Goal: Task Accomplishment & Management: Manage account settings

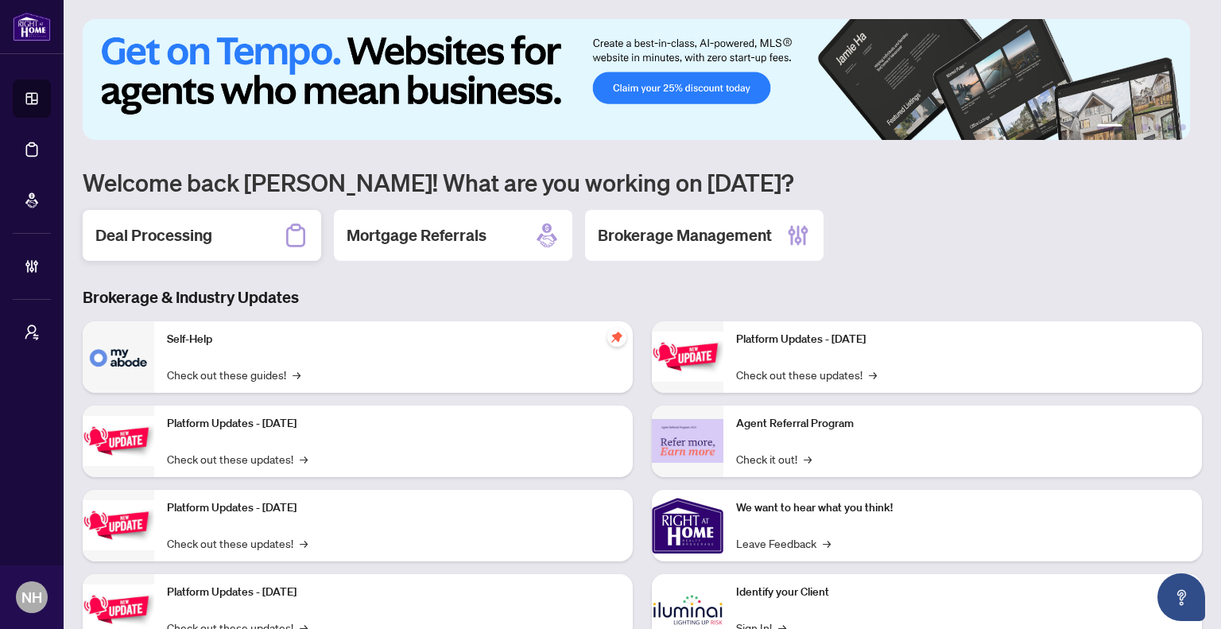
click at [143, 237] on h2 "Deal Processing" at bounding box center [153, 235] width 117 height 22
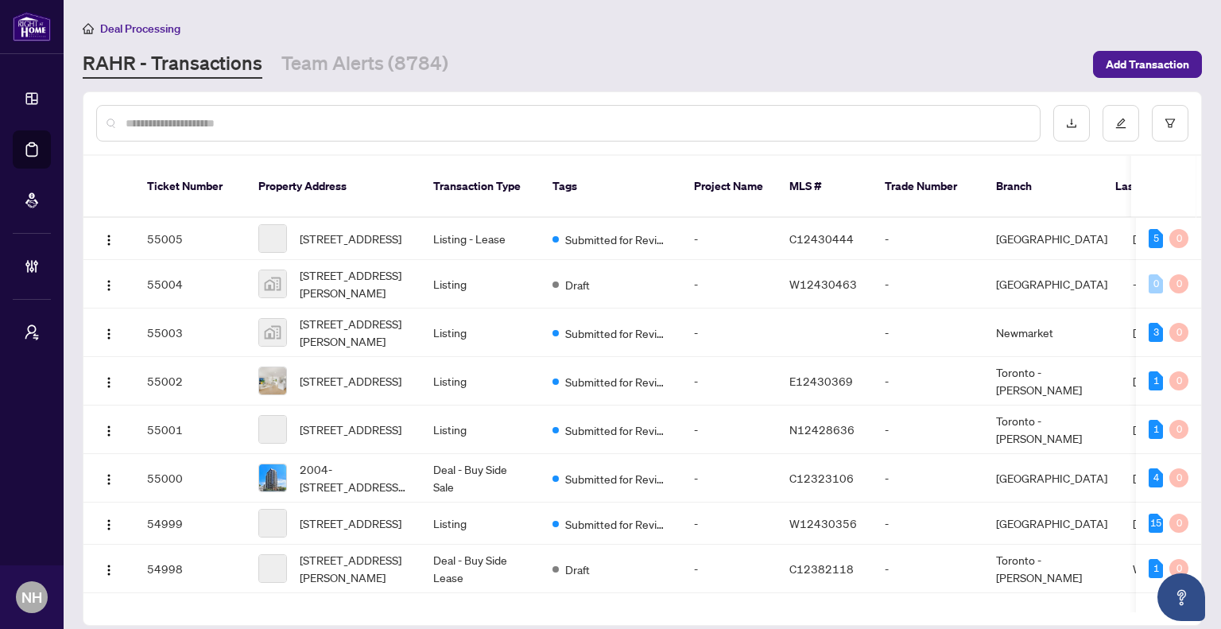
click at [270, 124] on input "text" at bounding box center [577, 123] width 902 height 17
paste input "**********"
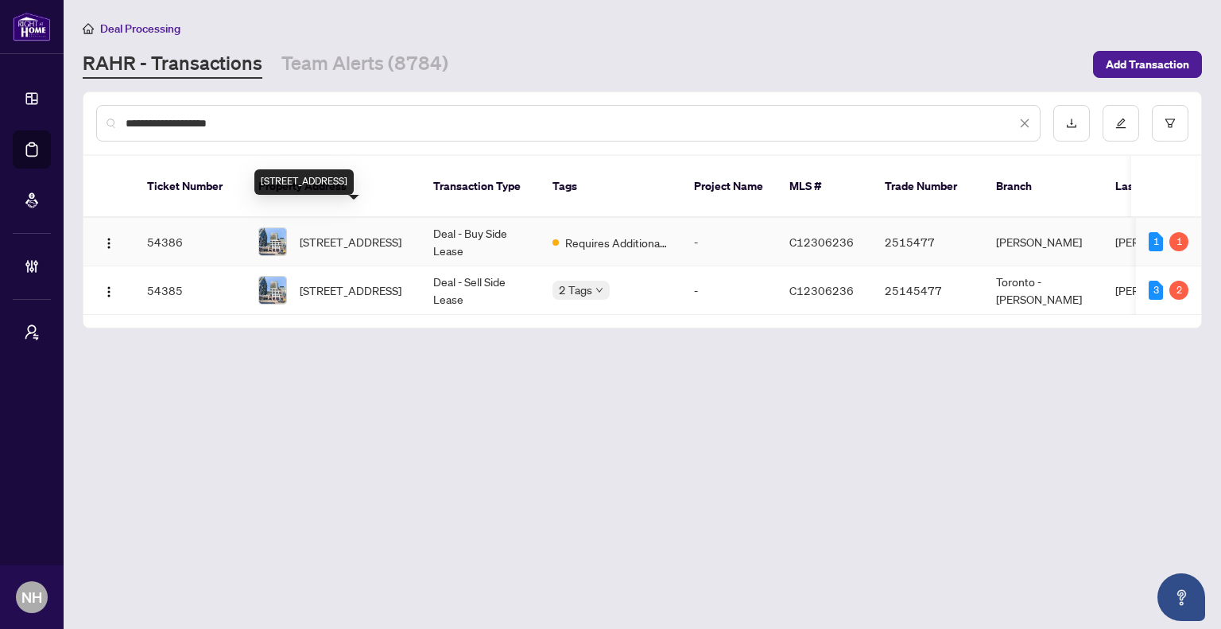
type input "**********"
click at [364, 233] on span "838-460 Adelaide St, Toronto, Ontario M5A 0E7, Canada" at bounding box center [351, 241] width 102 height 17
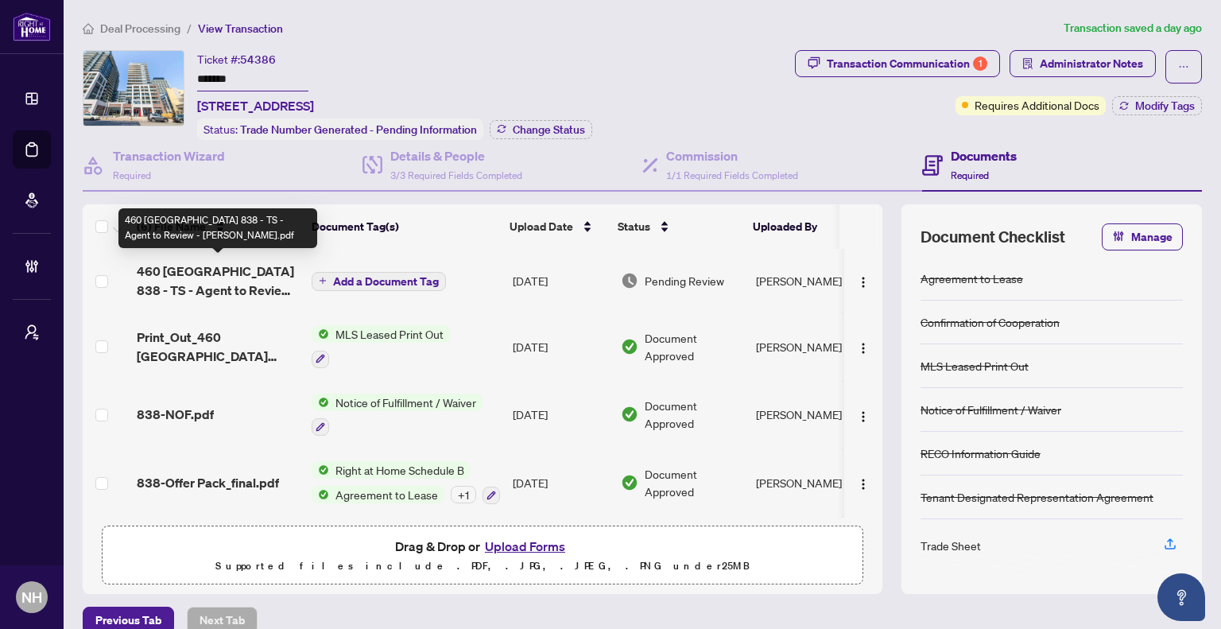
click at [217, 278] on span "460 Adelaide 838 - TS - Agent to Review - Mihai.pdf" at bounding box center [218, 281] width 162 height 38
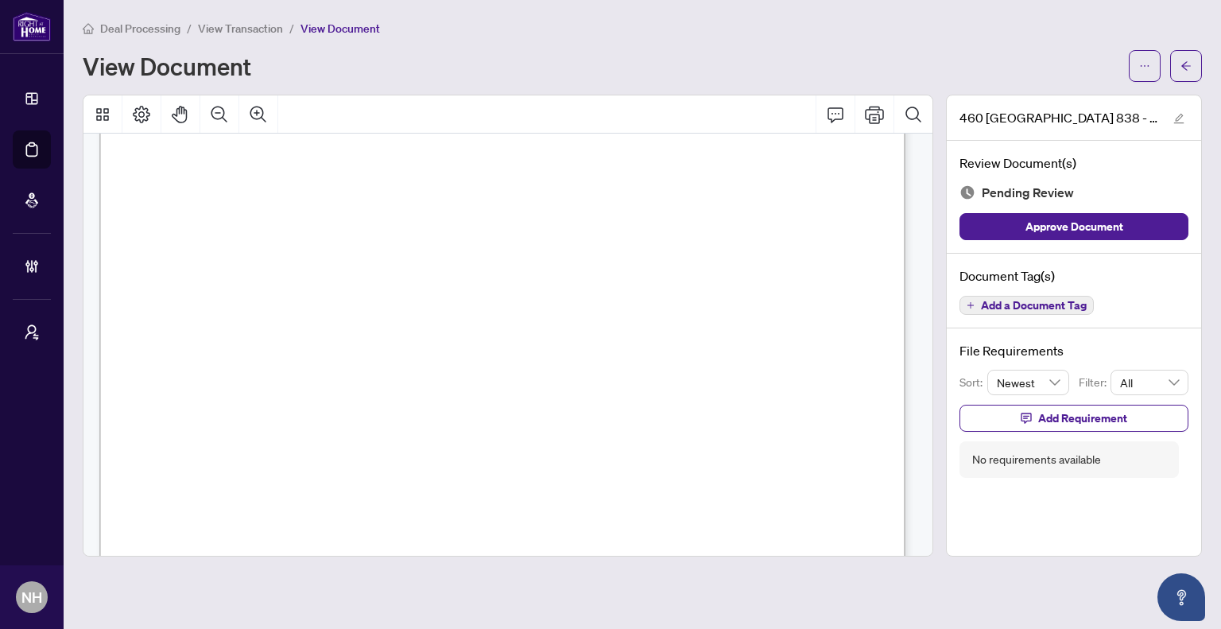
scroll to position [16, 0]
click at [165, 27] on span "Deal Processing" at bounding box center [140, 28] width 80 height 14
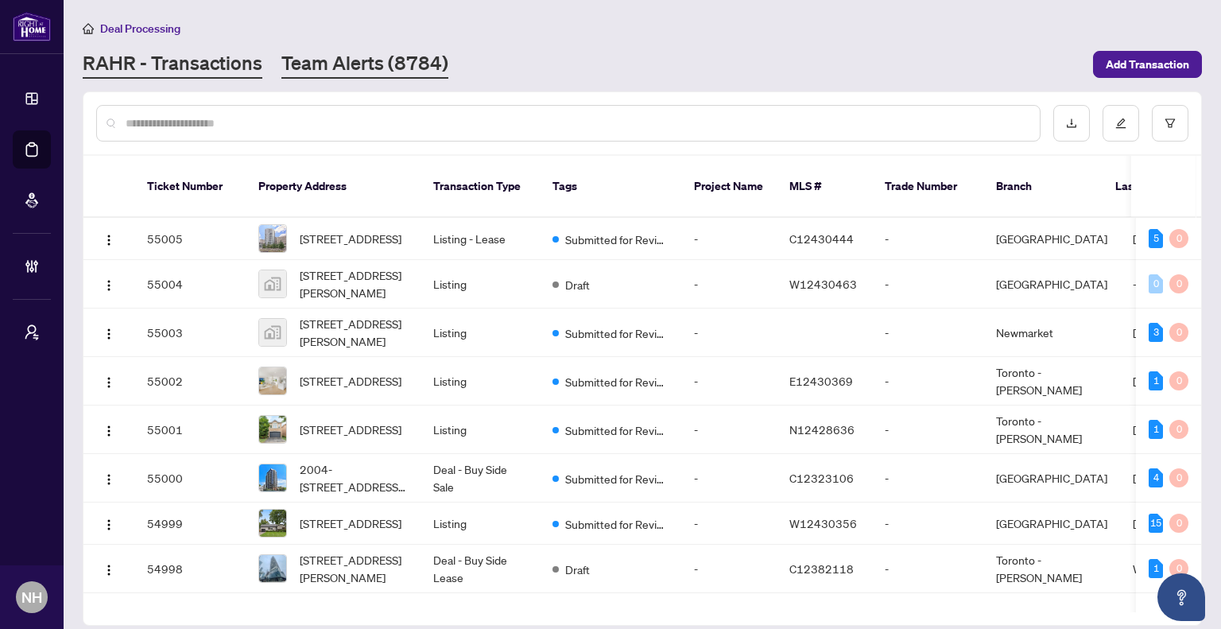
click at [361, 62] on link "Team Alerts (8784)" at bounding box center [364, 64] width 167 height 29
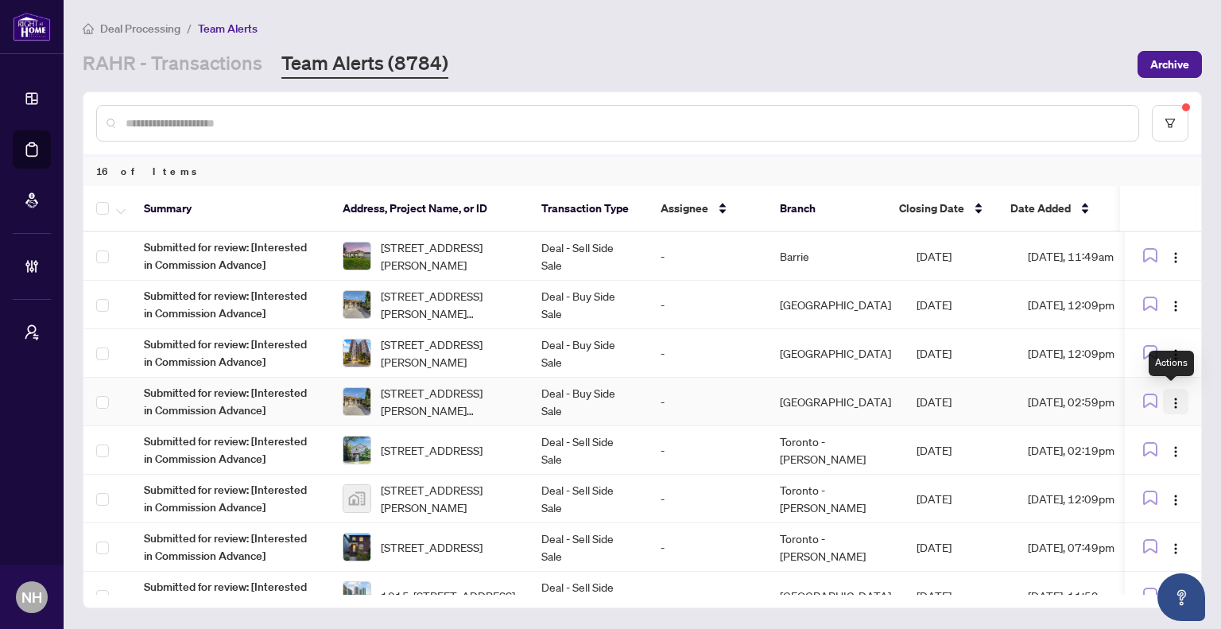
click at [1179, 399] on button "button" at bounding box center [1175, 401] width 25 height 25
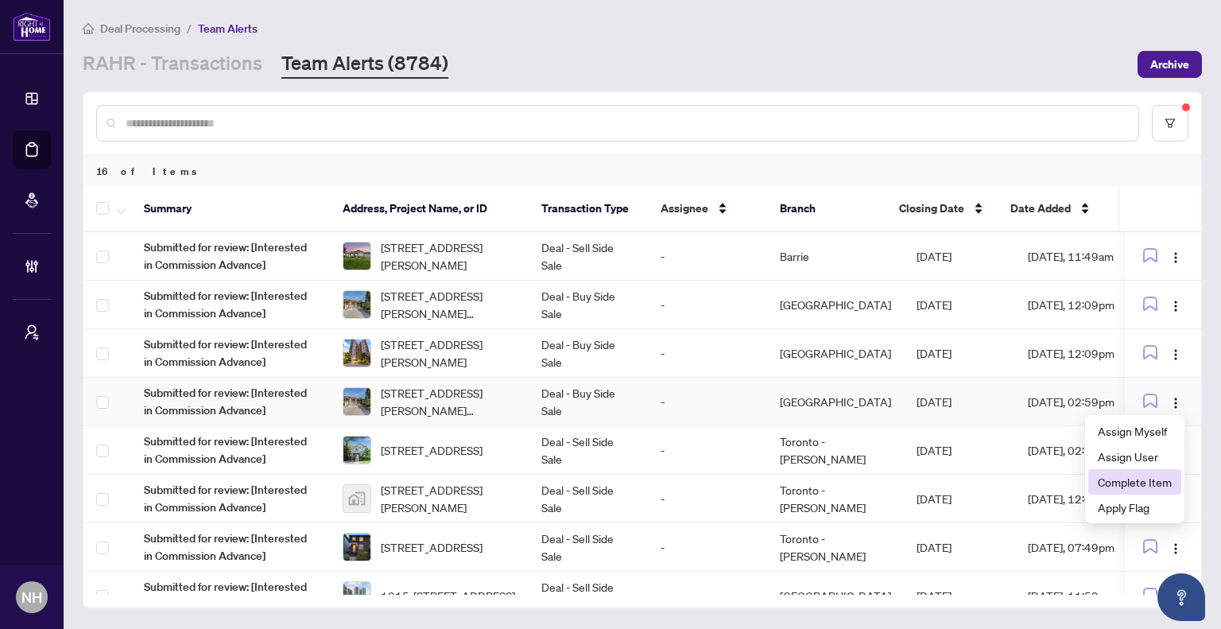
click at [1137, 476] on span "Complete Item" at bounding box center [1135, 481] width 74 height 17
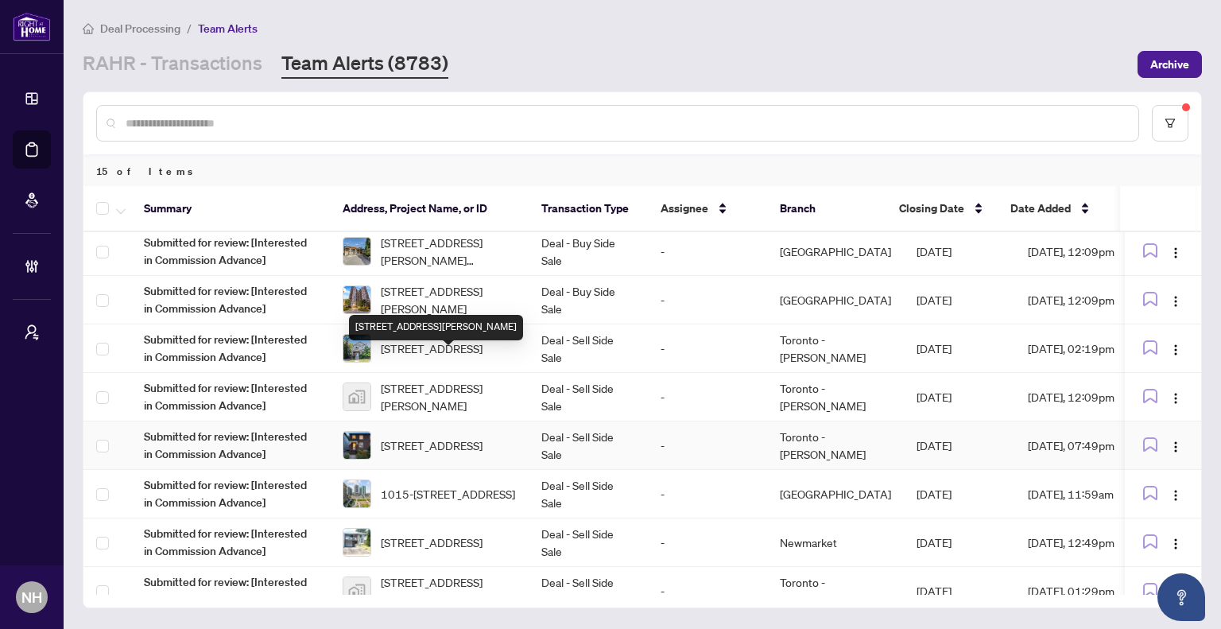
scroll to position [80, 0]
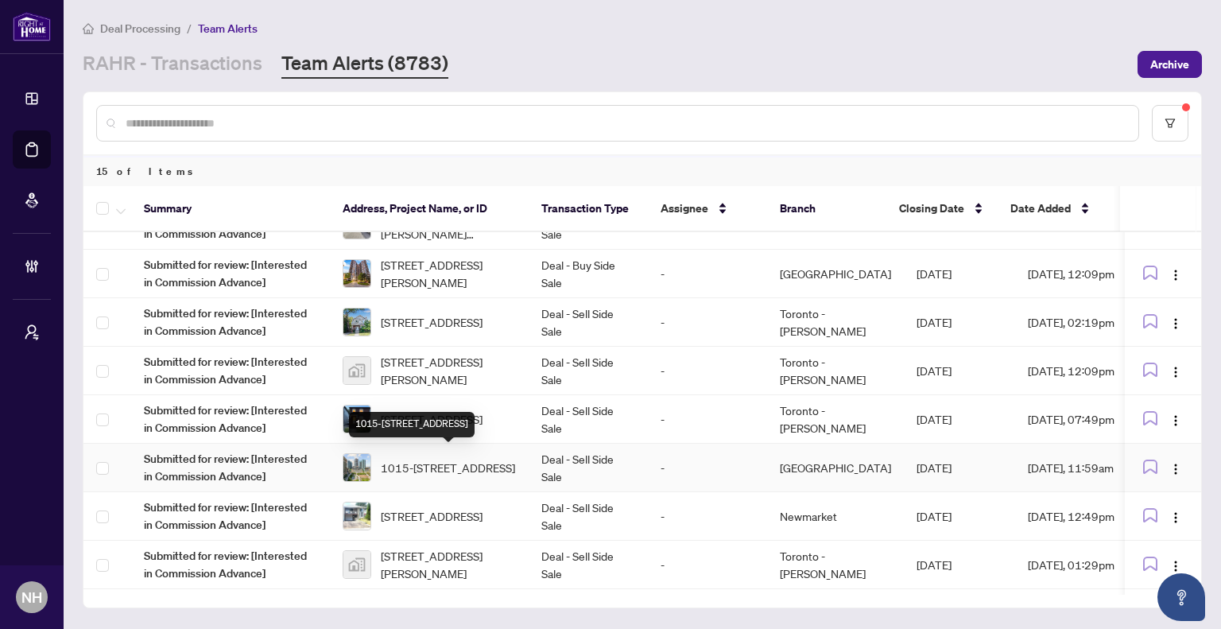
click at [491, 473] on span "1015-75 East Liberty St, Toronto, Ontario M6K 0A2, Canada" at bounding box center [448, 467] width 134 height 17
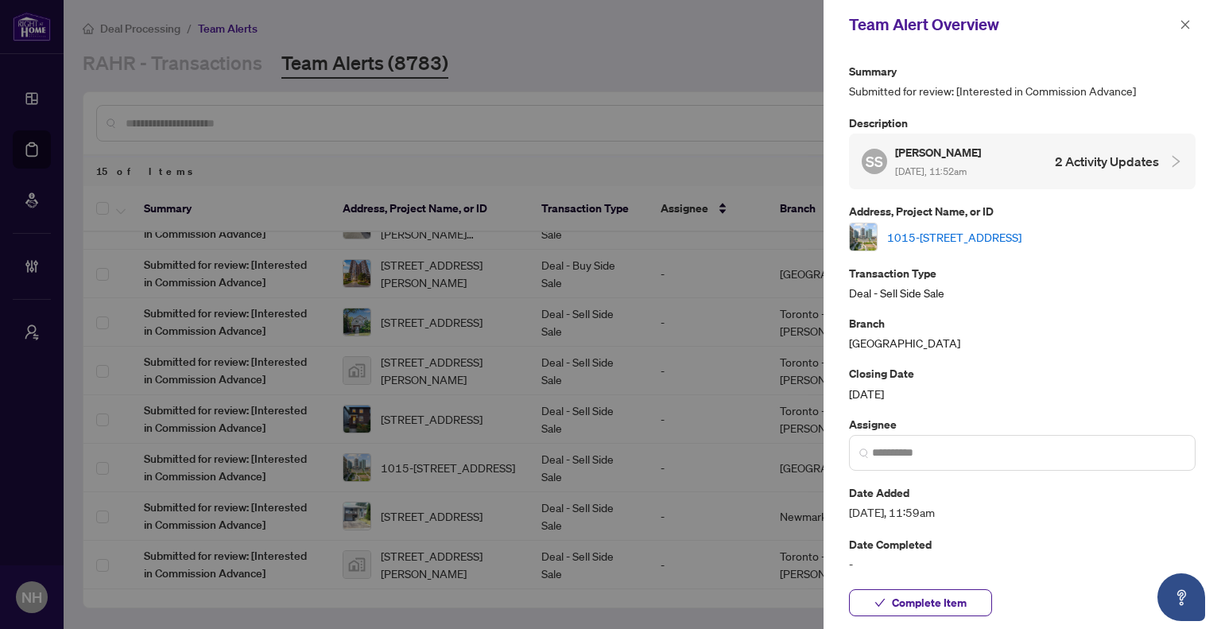
click at [979, 238] on link "1015-75 East Liberty St, Toronto, Ontario M6K 0A2, Canada" at bounding box center [954, 236] width 134 height 17
click at [1185, 25] on icon "close" at bounding box center [1186, 24] width 9 height 9
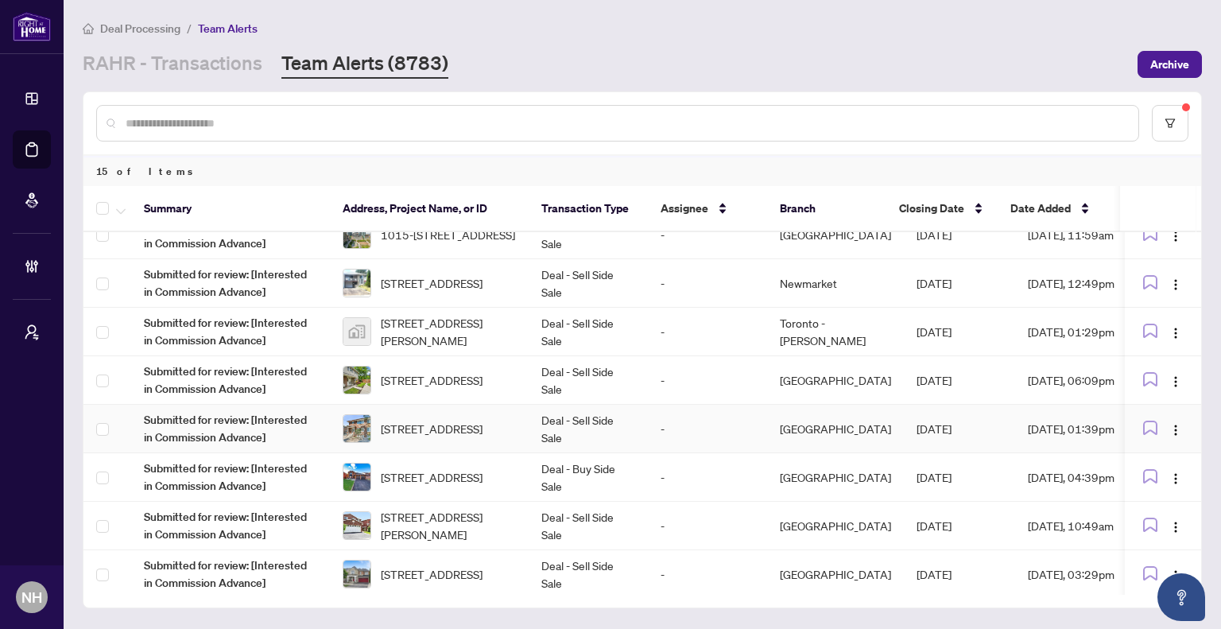
scroll to position [287, 0]
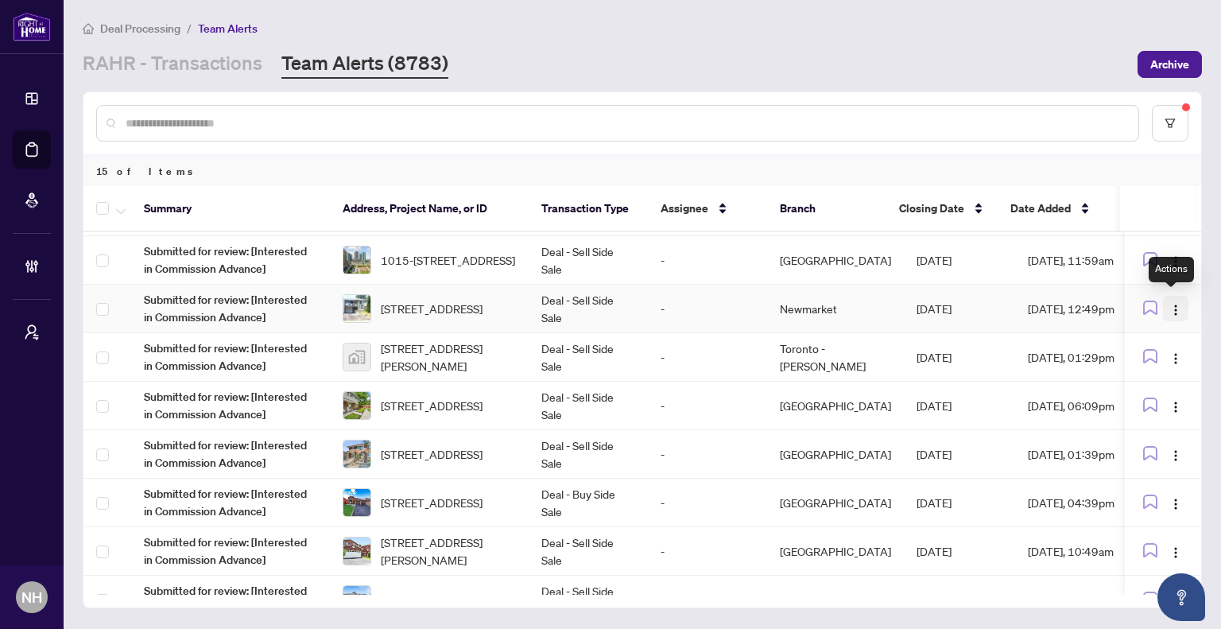
click at [1174, 304] on img "button" at bounding box center [1176, 310] width 13 height 13
click at [1130, 390] on span "Complete Item" at bounding box center [1135, 387] width 74 height 17
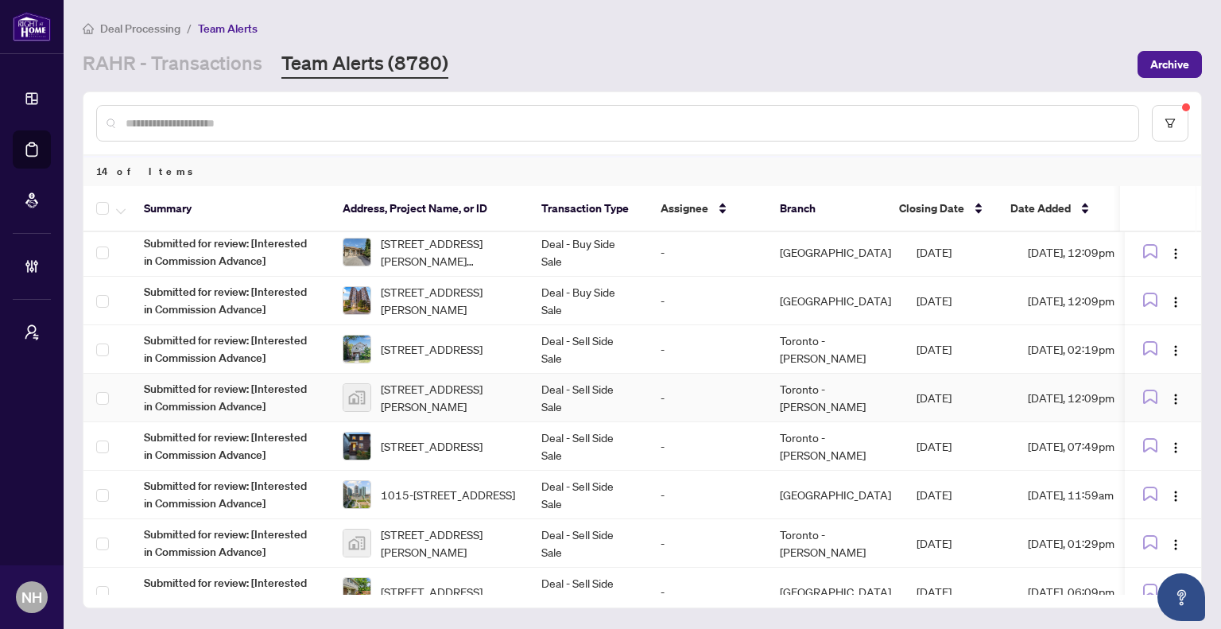
scroll to position [80, 0]
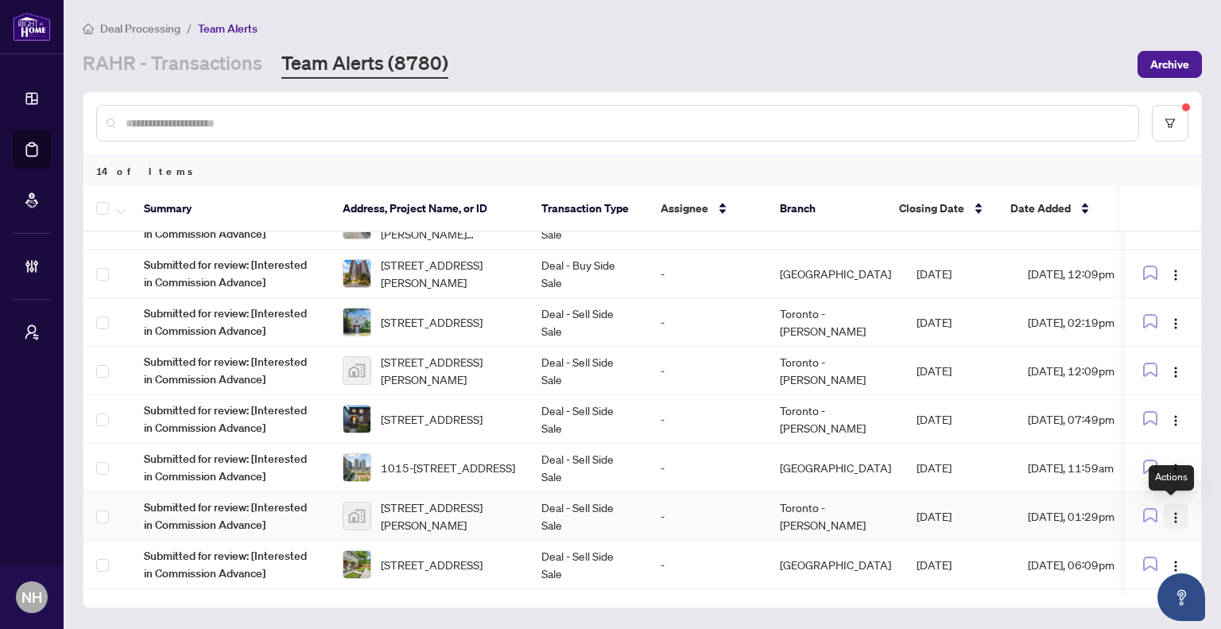
click at [1170, 511] on img "button" at bounding box center [1176, 517] width 13 height 13
click at [1132, 452] on span "Complete Item" at bounding box center [1135, 455] width 74 height 17
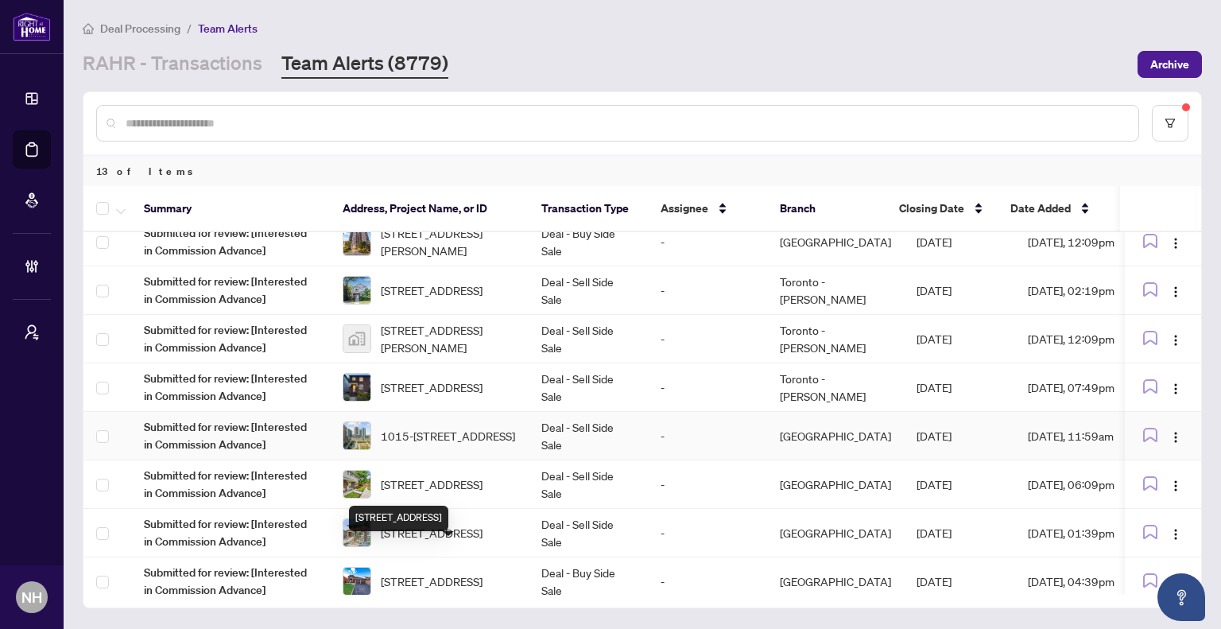
scroll to position [0, 0]
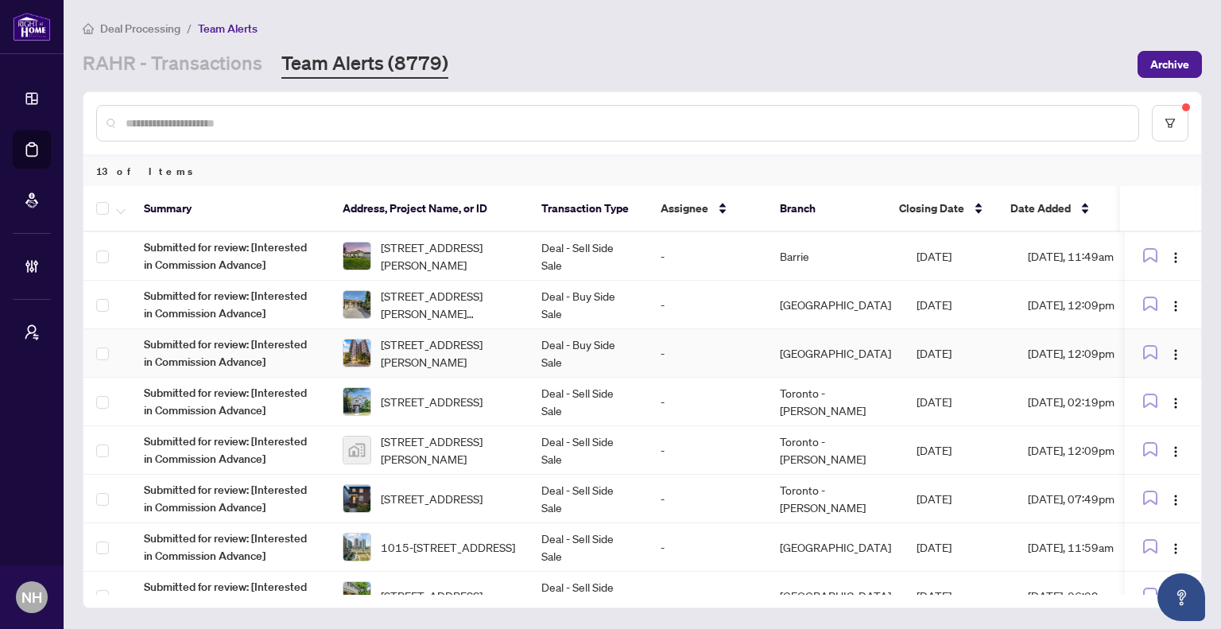
click at [460, 345] on span "2210-10 Martha Eaton Way, Toronto, Ontario M6M 5B3, Canada" at bounding box center [448, 353] width 135 height 35
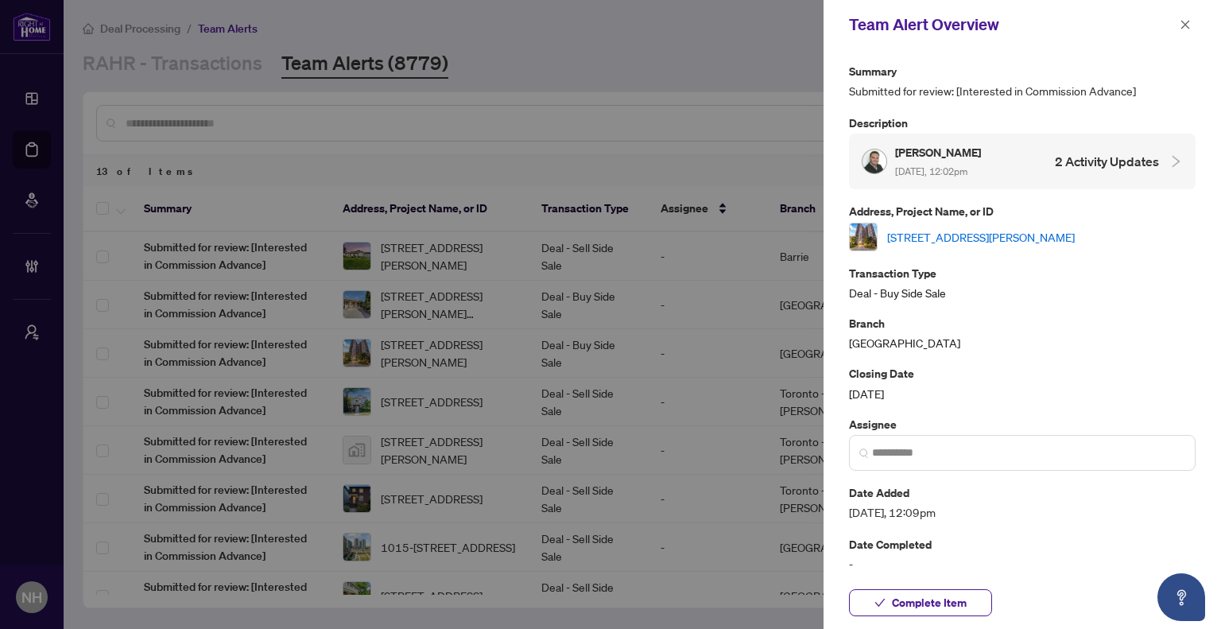
click at [969, 231] on link "2210-10 Martha Eaton Way, Toronto, Ontario M6M 5B3, Canada" at bounding box center [981, 236] width 188 height 17
click at [1183, 25] on icon "close" at bounding box center [1185, 24] width 11 height 11
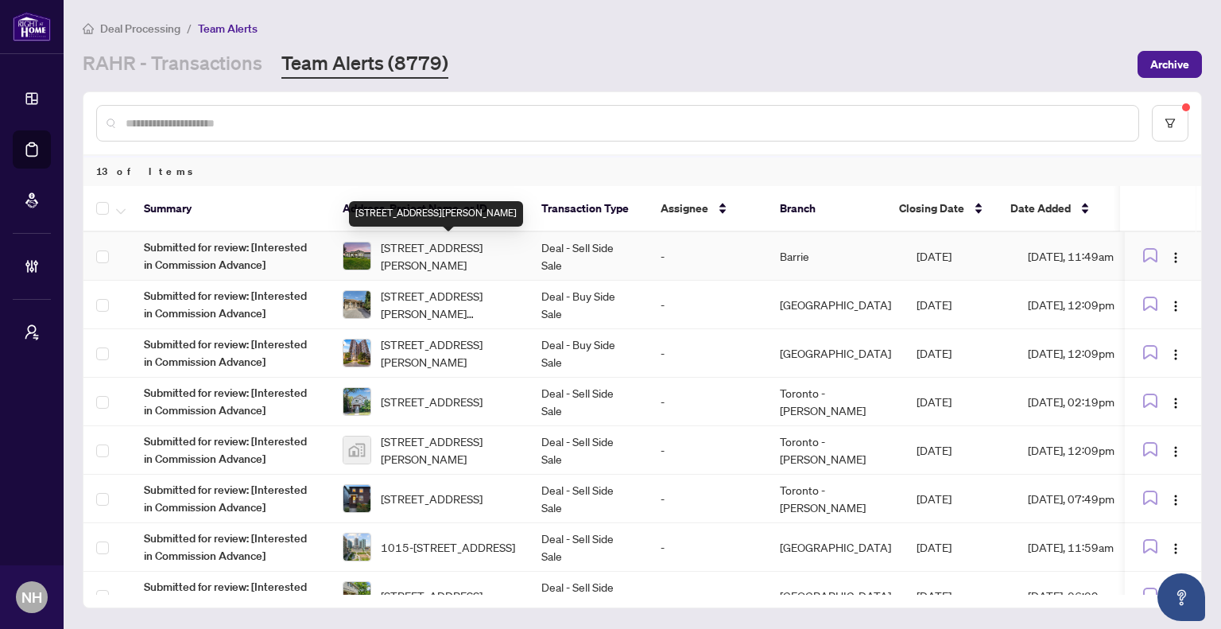
click at [489, 250] on span "164 Switzer St, Clearview, Ontario L0M 1N0, Canada" at bounding box center [448, 256] width 135 height 35
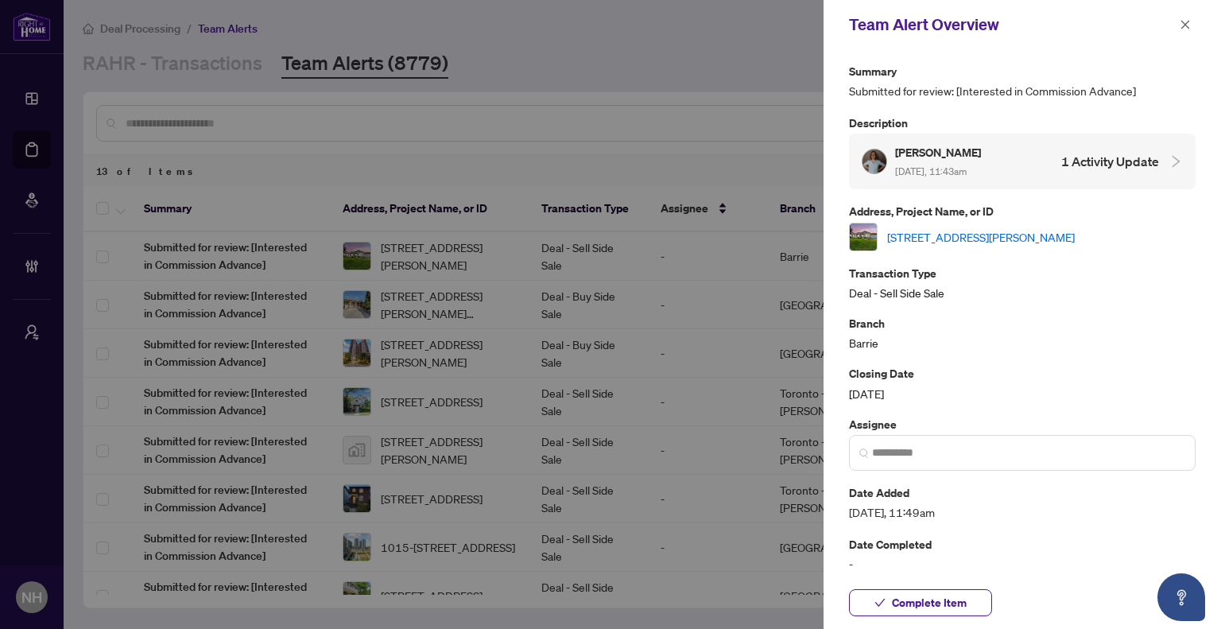
click at [970, 234] on link "164 Switzer St, Clearview, Ontario L0M 1N0, Canada" at bounding box center [981, 236] width 188 height 17
click at [1190, 25] on icon "close" at bounding box center [1185, 24] width 11 height 11
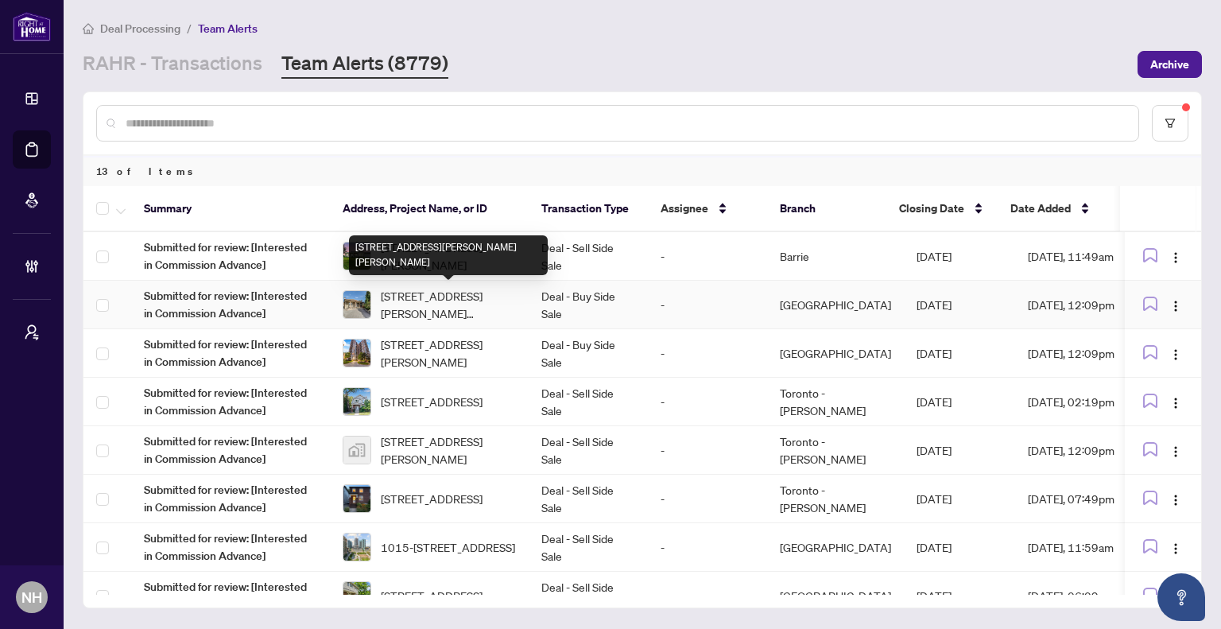
click at [455, 302] on span "5 Chappel Hill Rd, Toronto, Ontario M3M 1M1, Canada" at bounding box center [448, 304] width 135 height 35
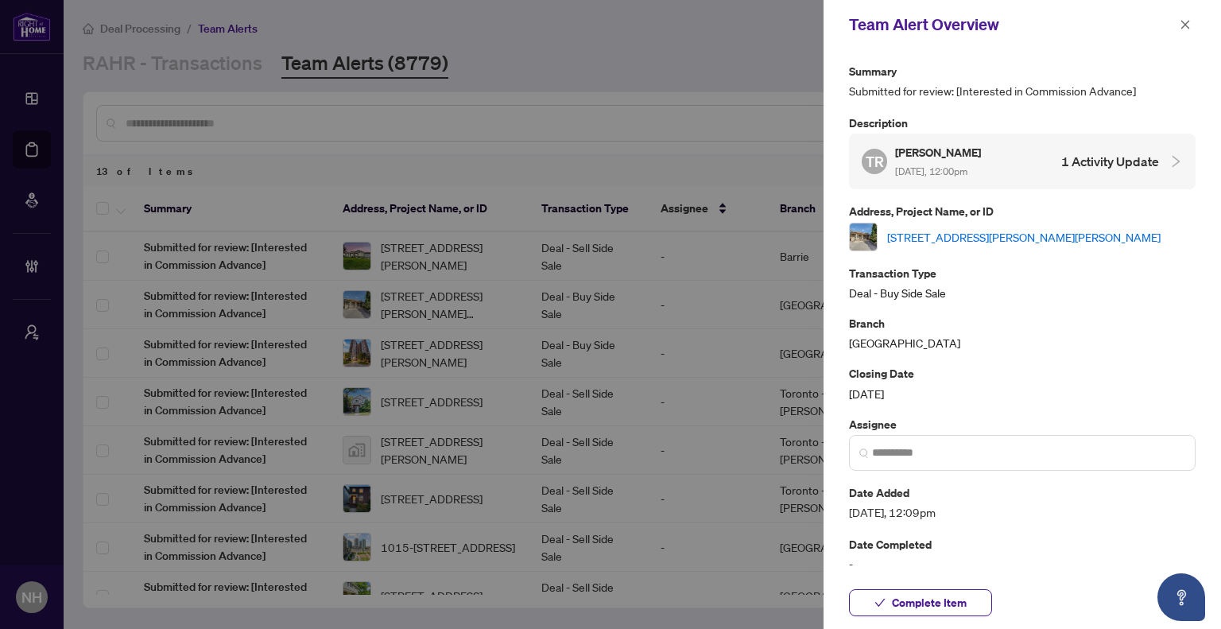
click at [976, 240] on link "5 Chappel Hill Rd, Toronto, Ontario M3M 1M1, Canada" at bounding box center [1024, 236] width 274 height 17
click at [1187, 23] on icon "close" at bounding box center [1186, 24] width 9 height 9
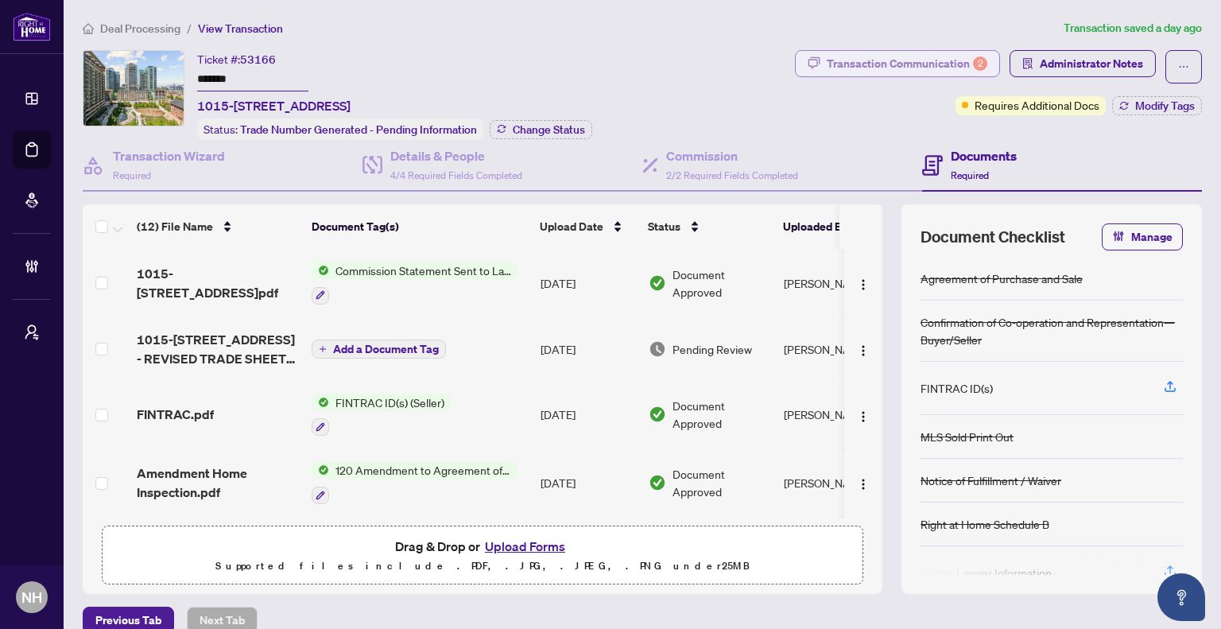
click at [813, 68] on button "Transaction Communication 2" at bounding box center [897, 63] width 205 height 27
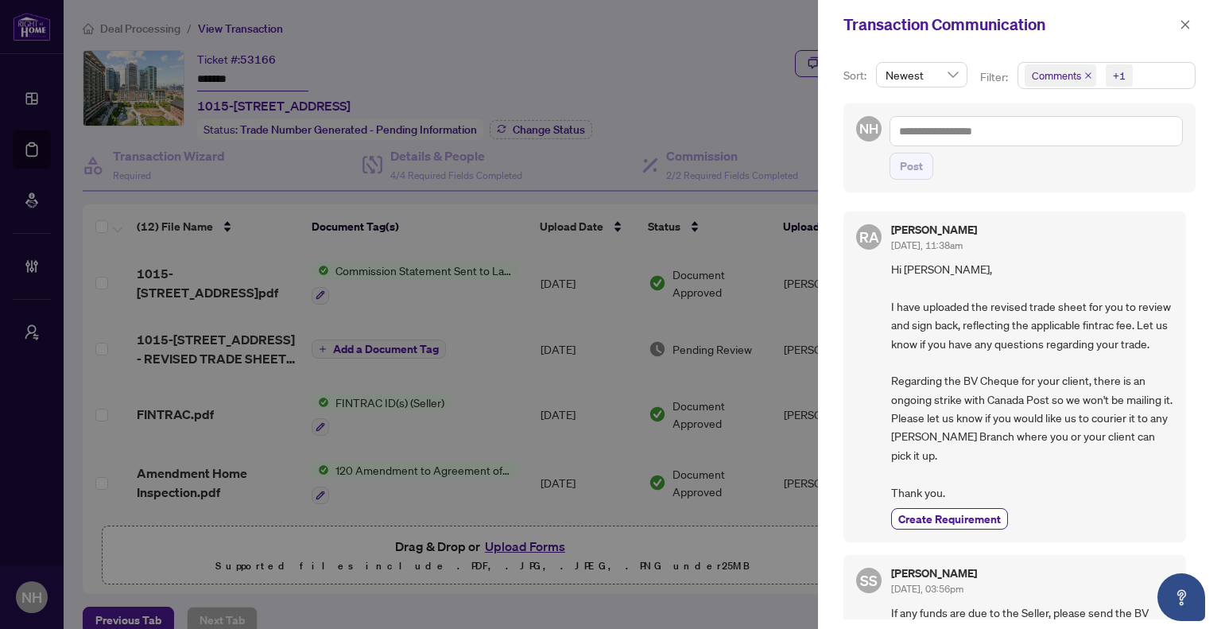
click at [1087, 80] on span "Comments" at bounding box center [1061, 75] width 72 height 22
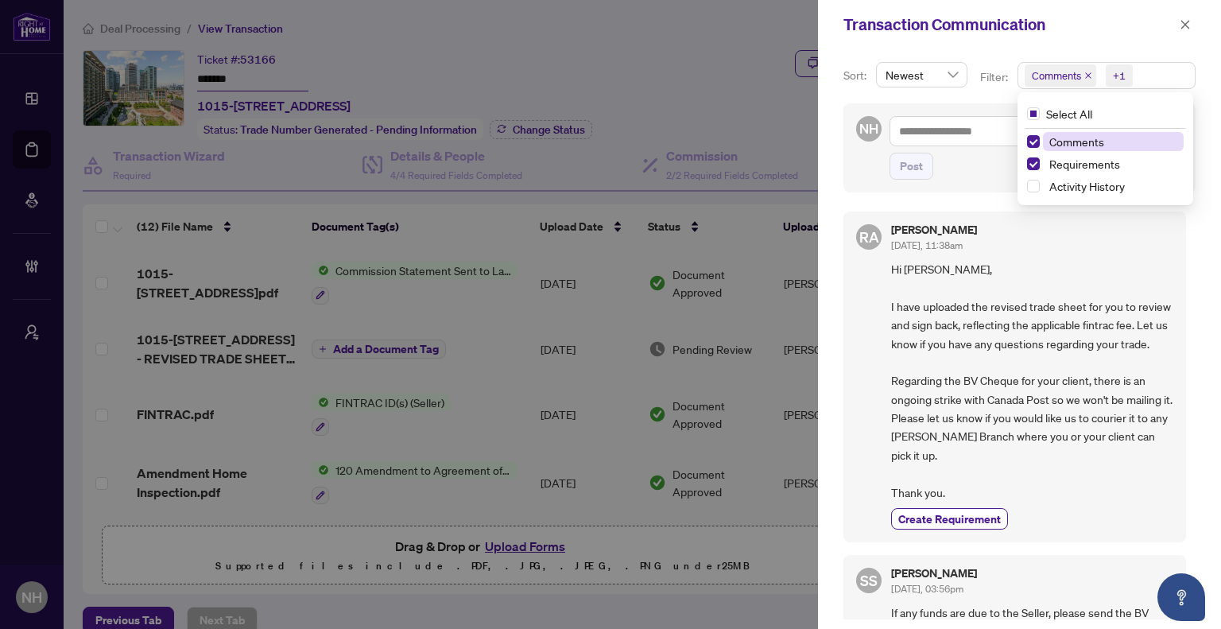
click at [1087, 76] on icon "close" at bounding box center [1089, 76] width 8 height 8
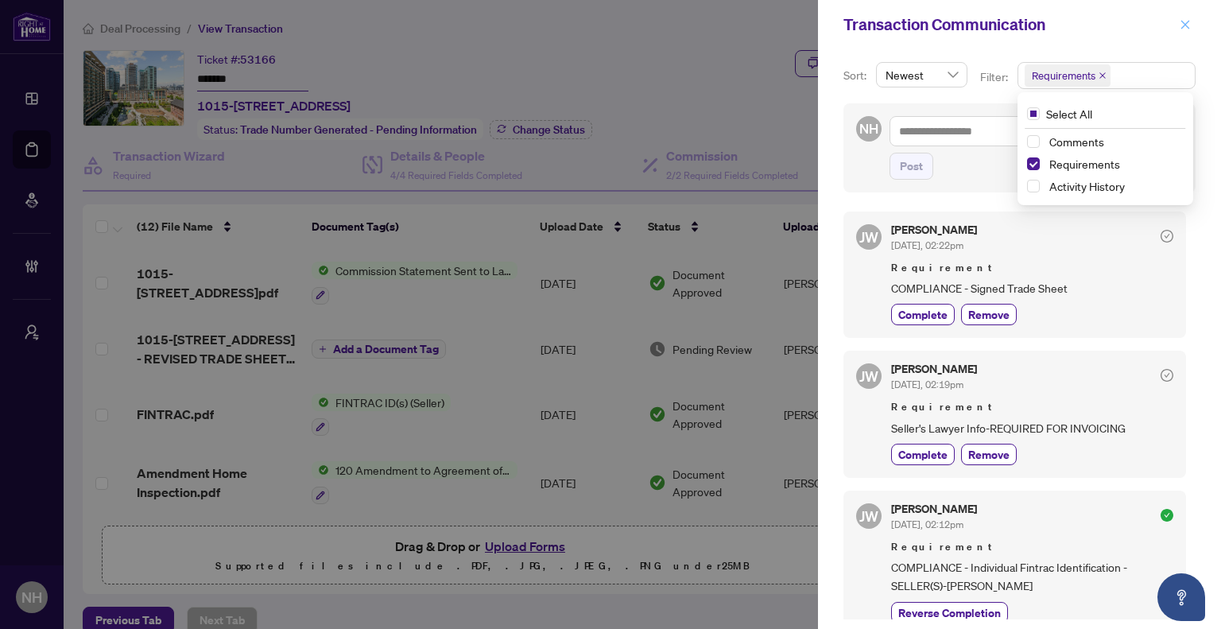
click at [1194, 22] on button "button" at bounding box center [1185, 24] width 21 height 19
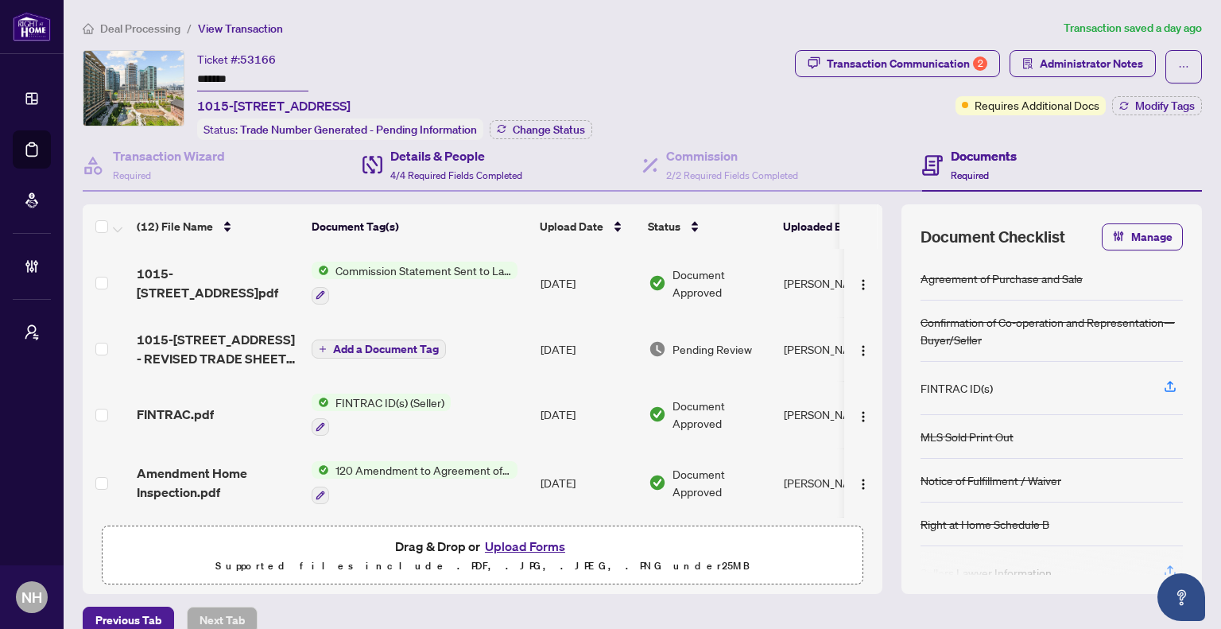
click at [454, 181] on div "Details & People 4/4 Required Fields Completed" at bounding box center [503, 166] width 280 height 52
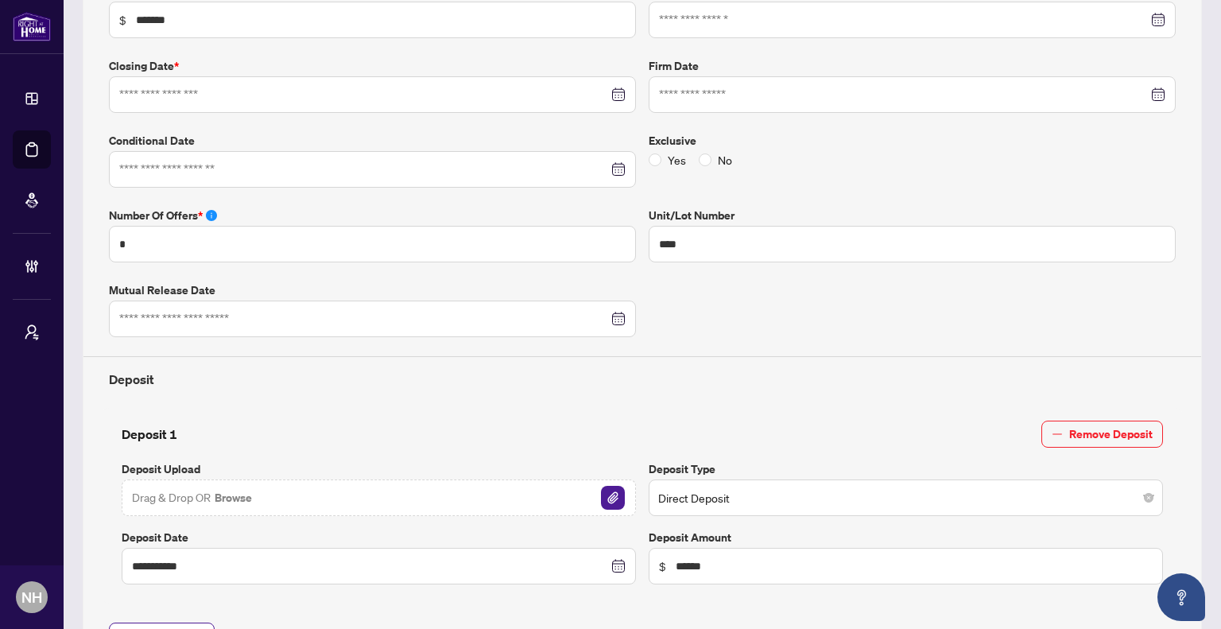
type input "**********"
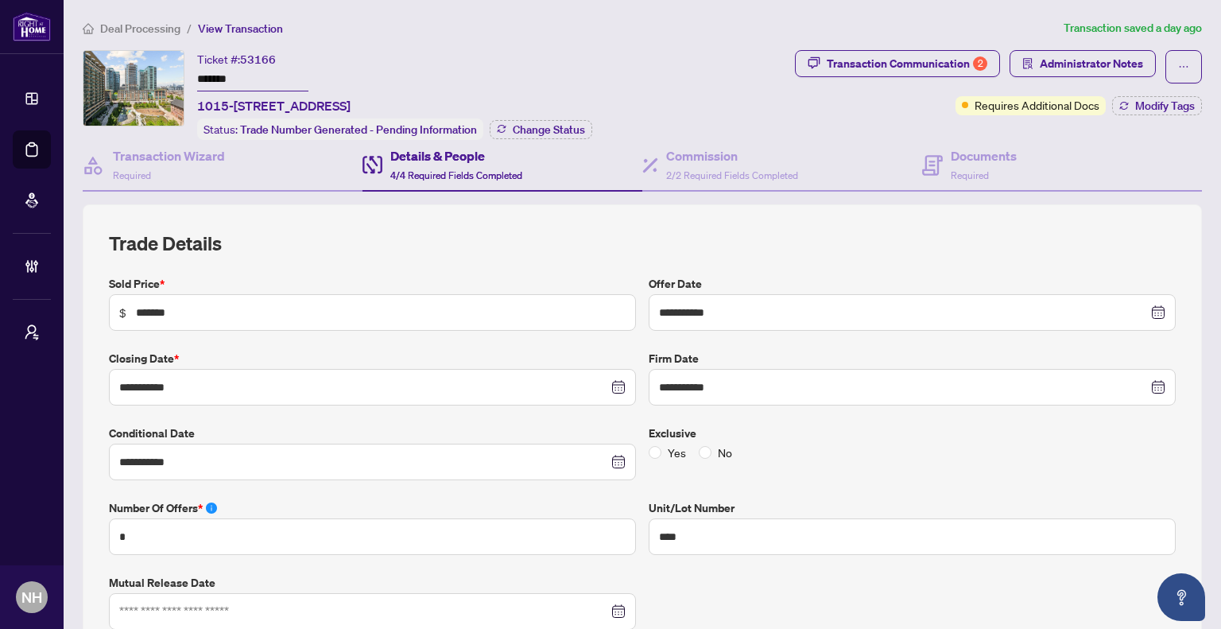
click at [154, 29] on span "Deal Processing" at bounding box center [140, 28] width 80 height 14
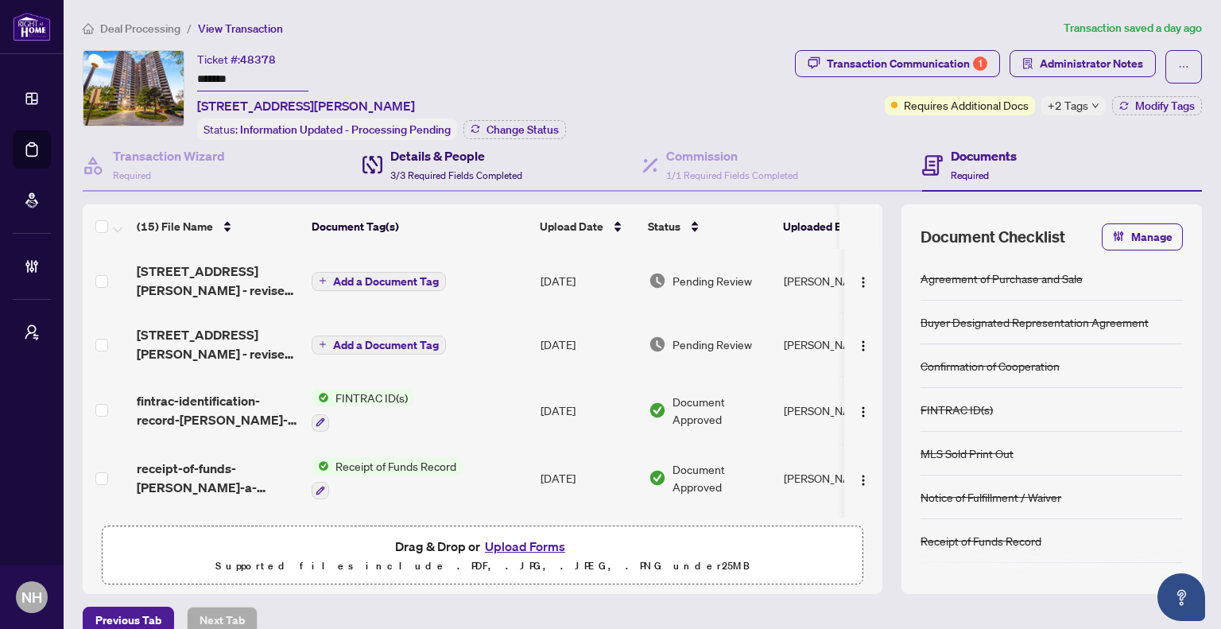
click at [425, 169] on span "3/3 Required Fields Completed" at bounding box center [456, 175] width 132 height 12
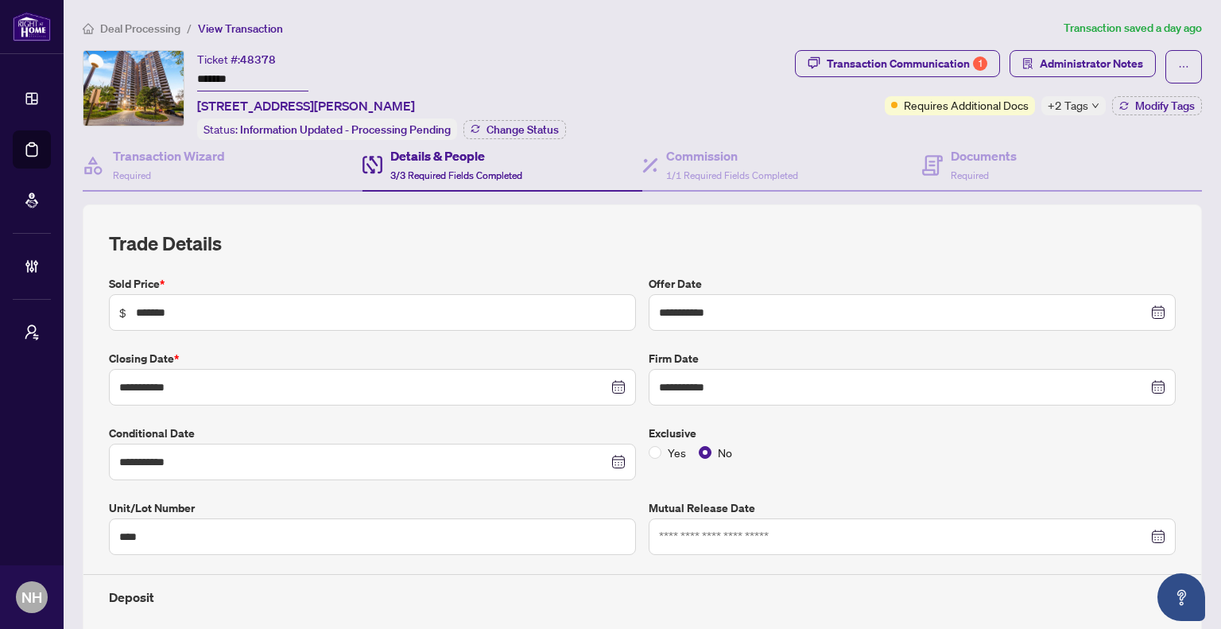
type input "**********"
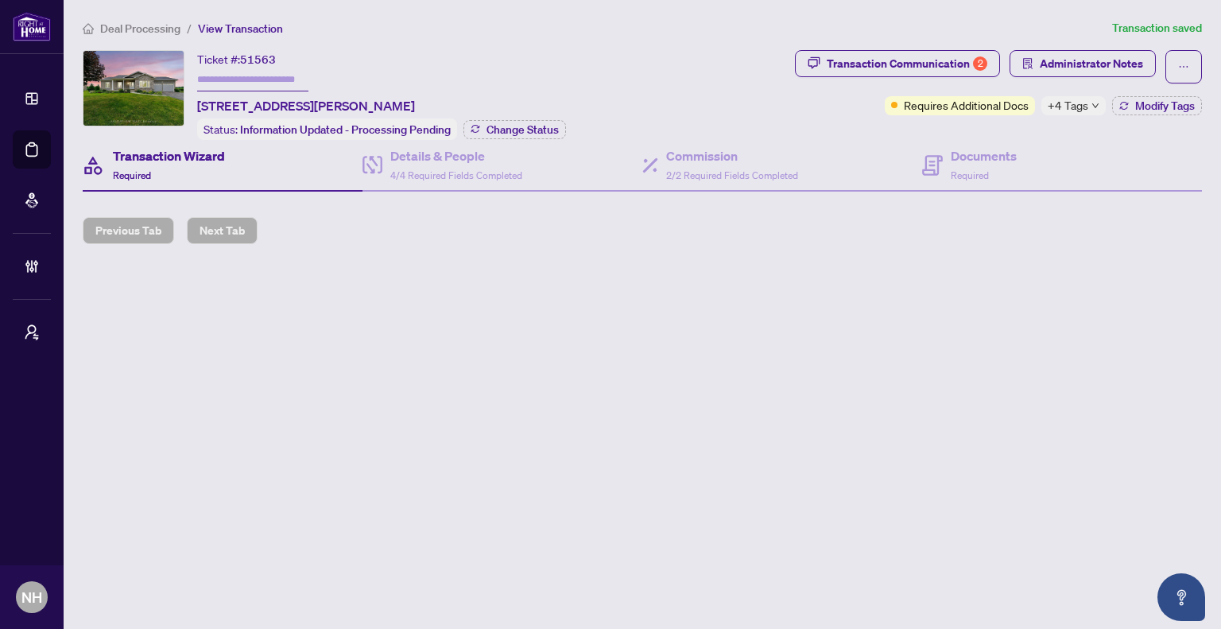
type input "**********"
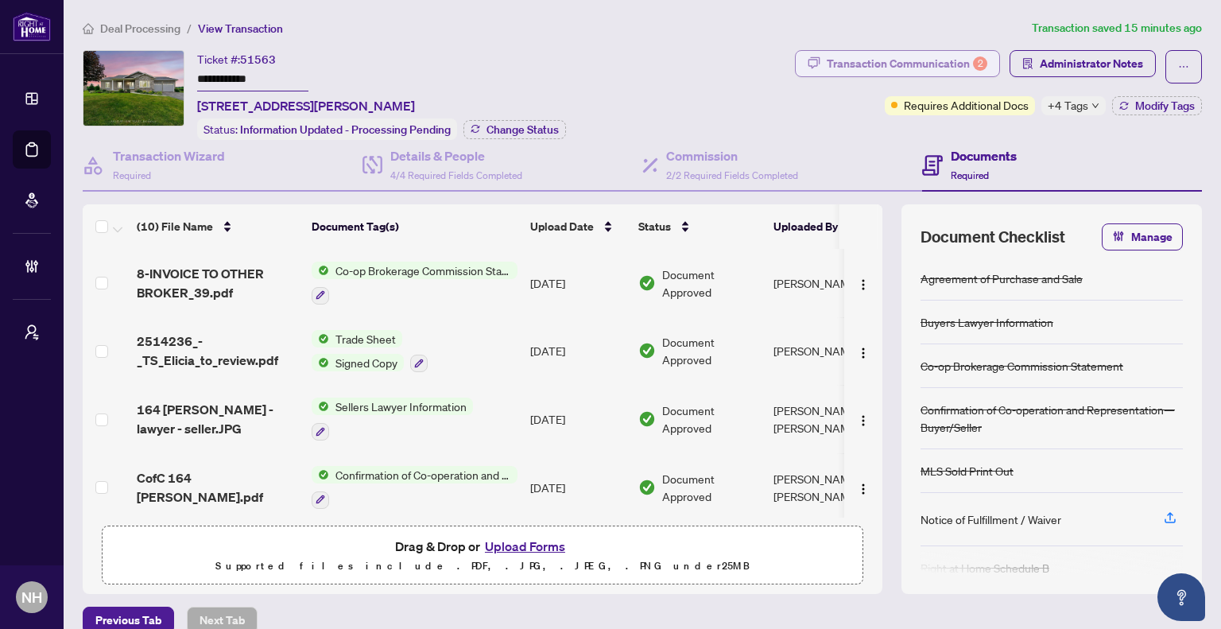
click at [872, 69] on div "Transaction Communication 2" at bounding box center [907, 63] width 161 height 25
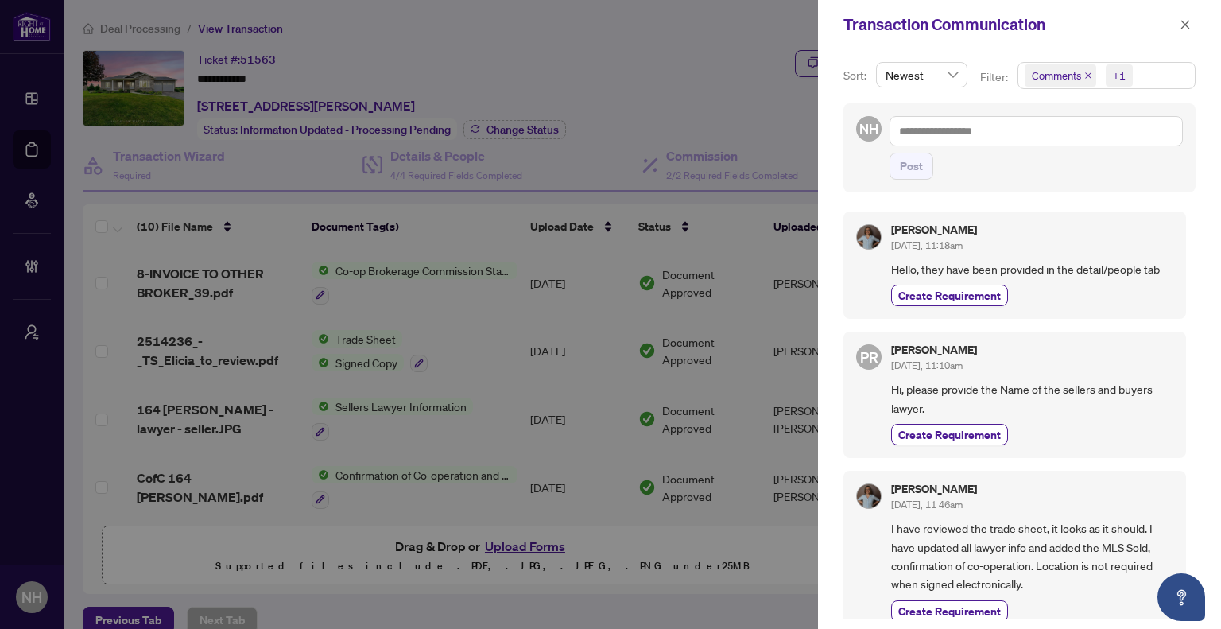
click at [1085, 76] on icon "close" at bounding box center [1089, 76] width 8 height 8
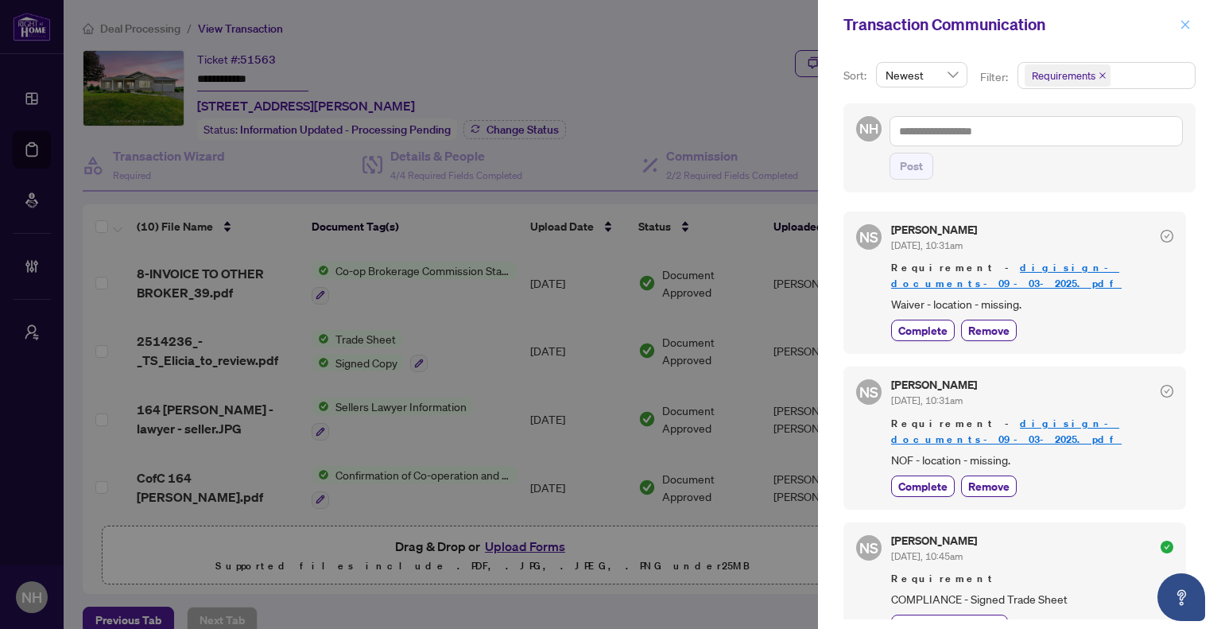
click at [1186, 31] on span "button" at bounding box center [1185, 24] width 11 height 25
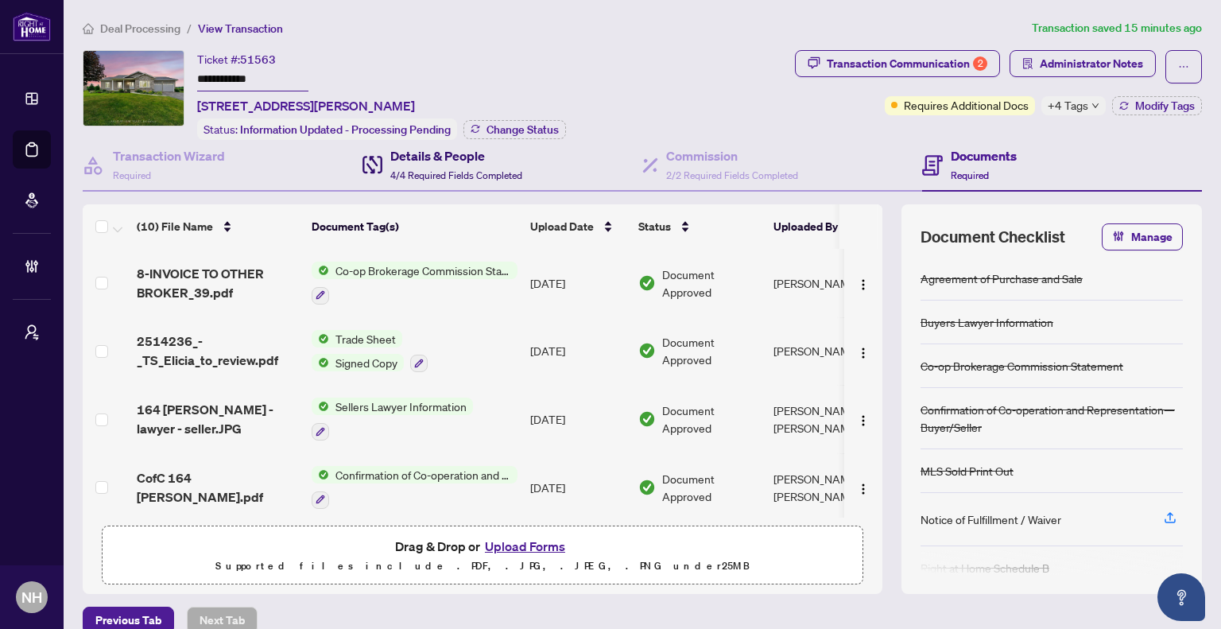
click at [459, 157] on h4 "Details & People" at bounding box center [456, 155] width 132 height 19
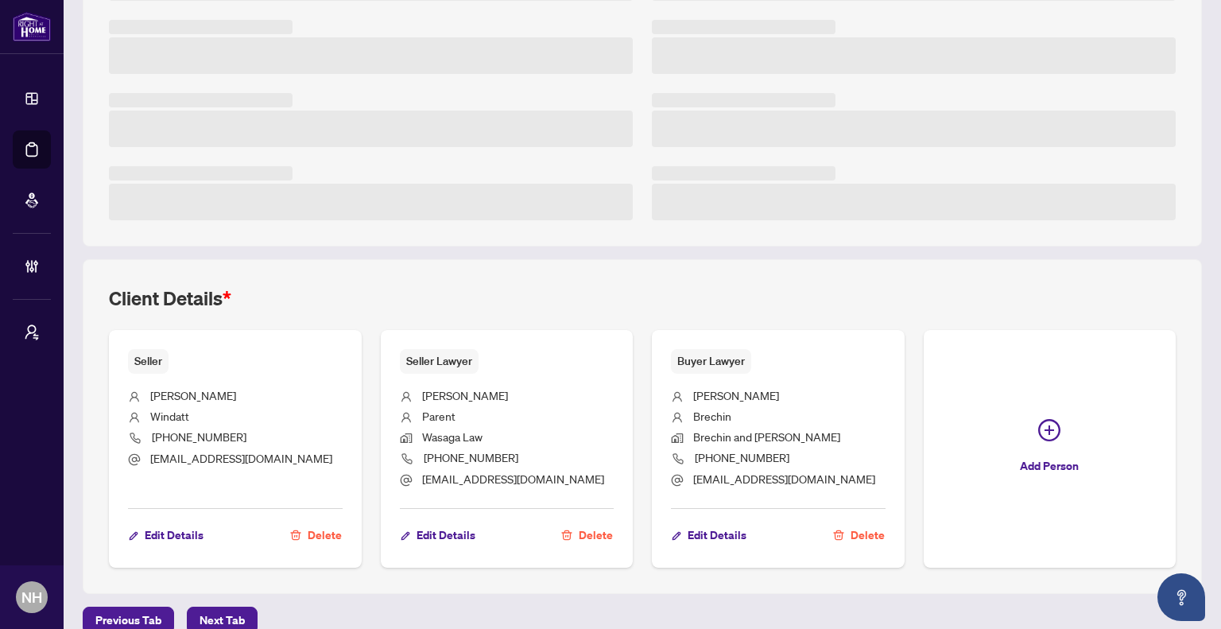
scroll to position [347, 0]
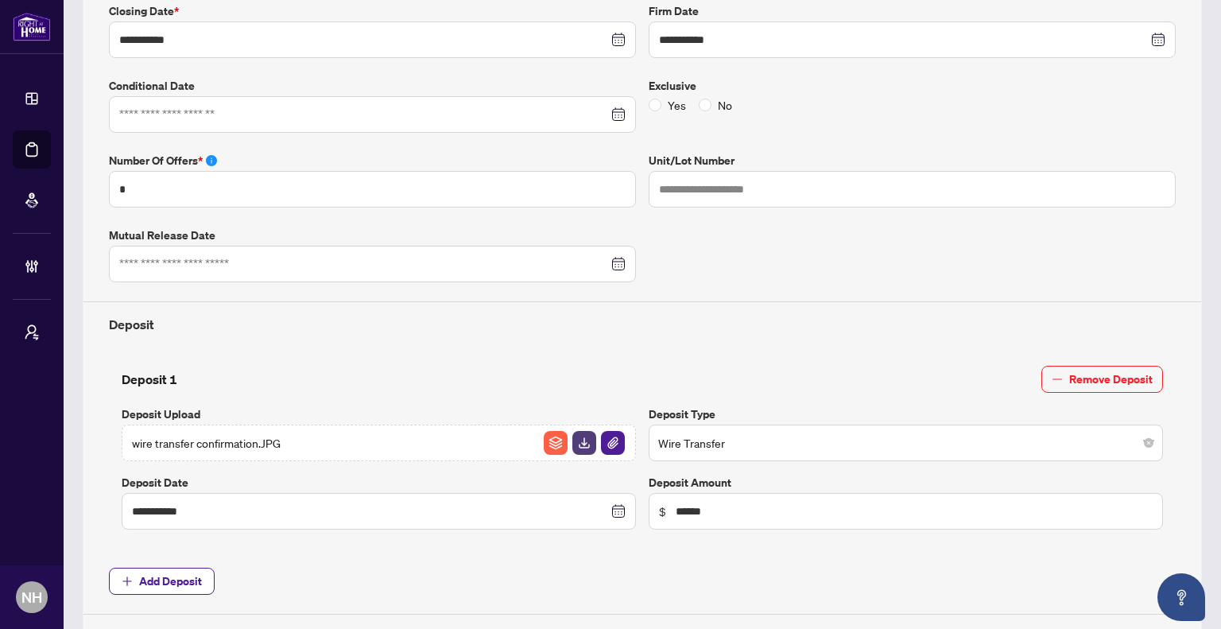
type input "**********"
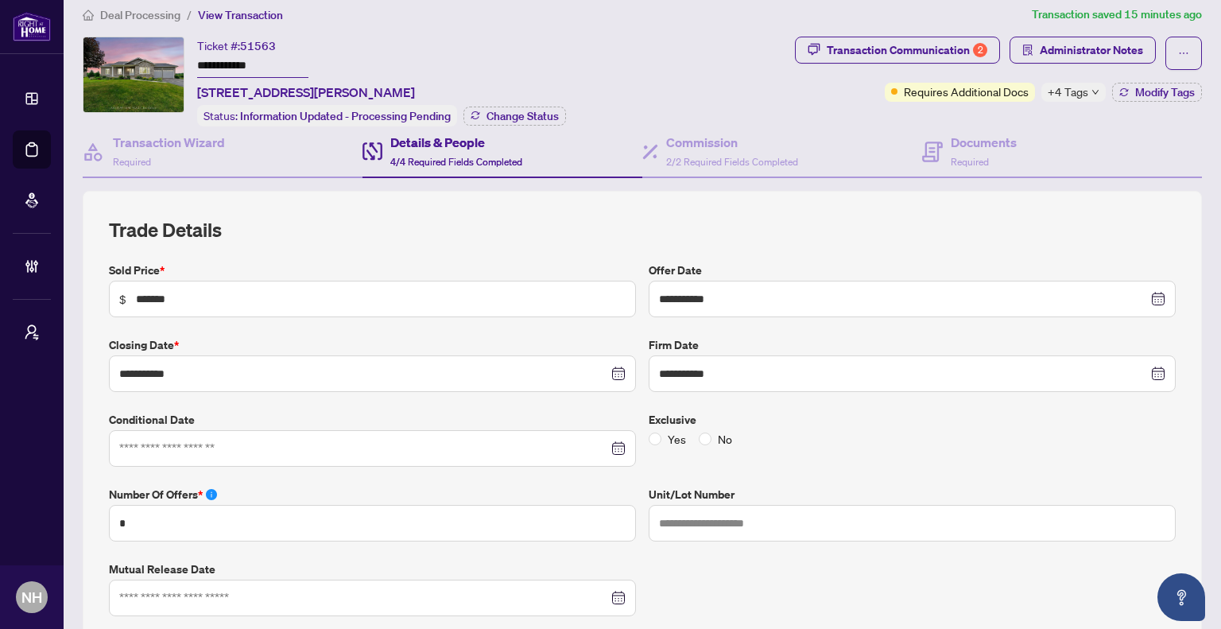
scroll to position [0, 0]
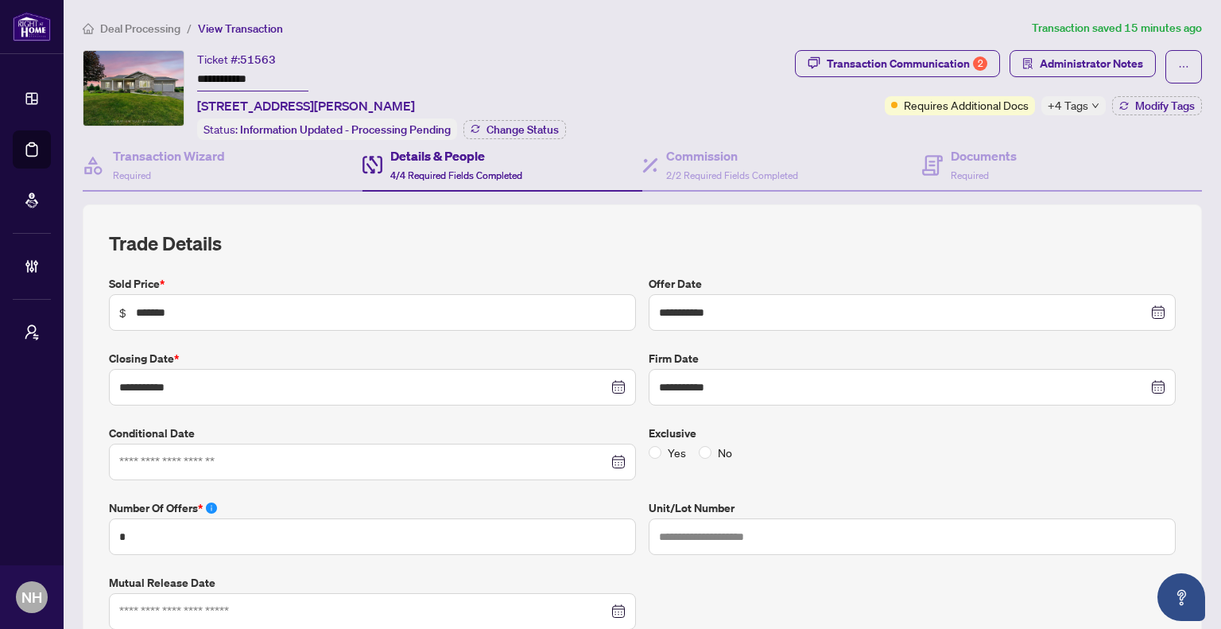
click at [1066, 108] on span "+4 Tags" at bounding box center [1068, 105] width 41 height 18
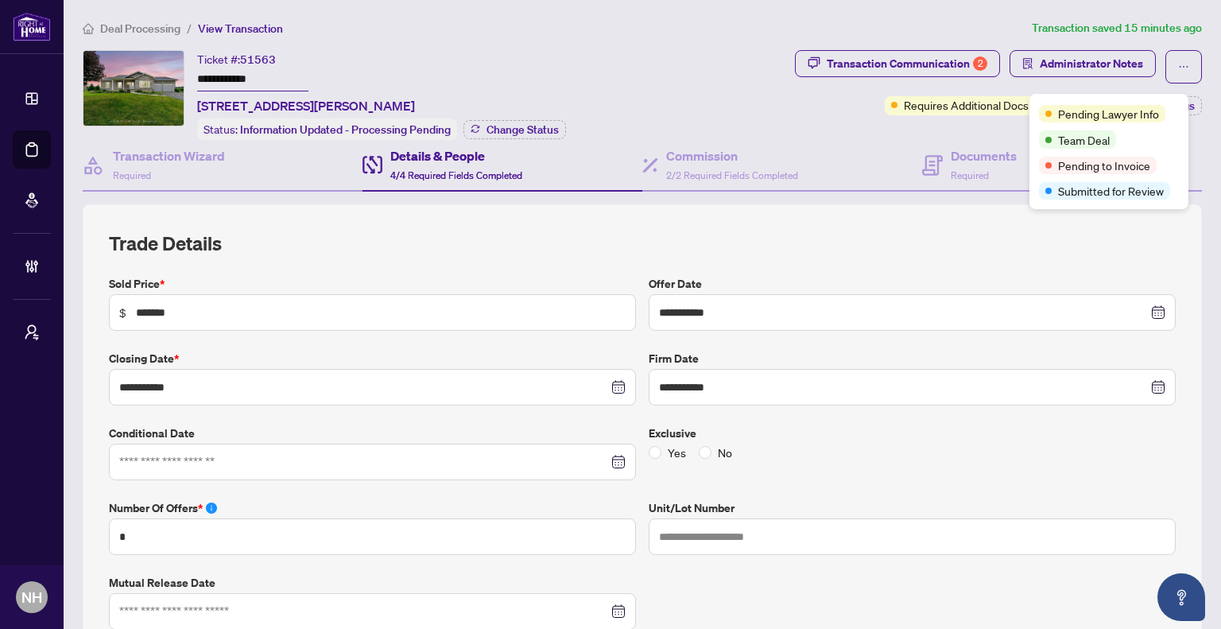
click at [750, 107] on div "**********" at bounding box center [436, 95] width 706 height 90
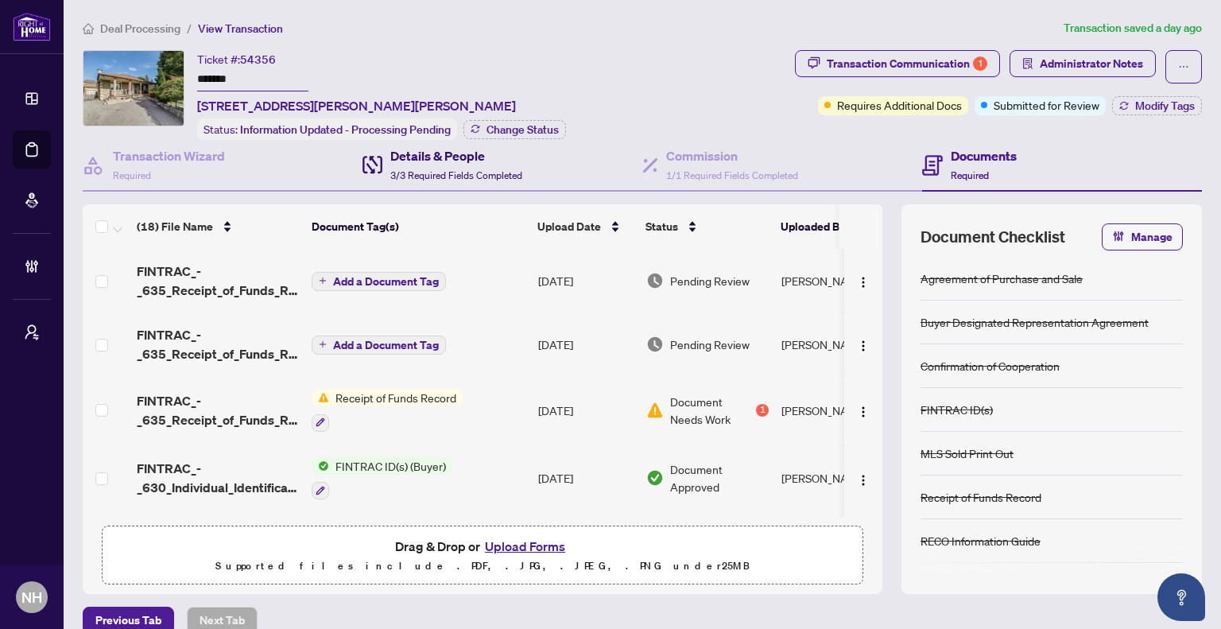
click at [472, 164] on div "Details & People 3/3 Required Fields Completed" at bounding box center [456, 164] width 132 height 37
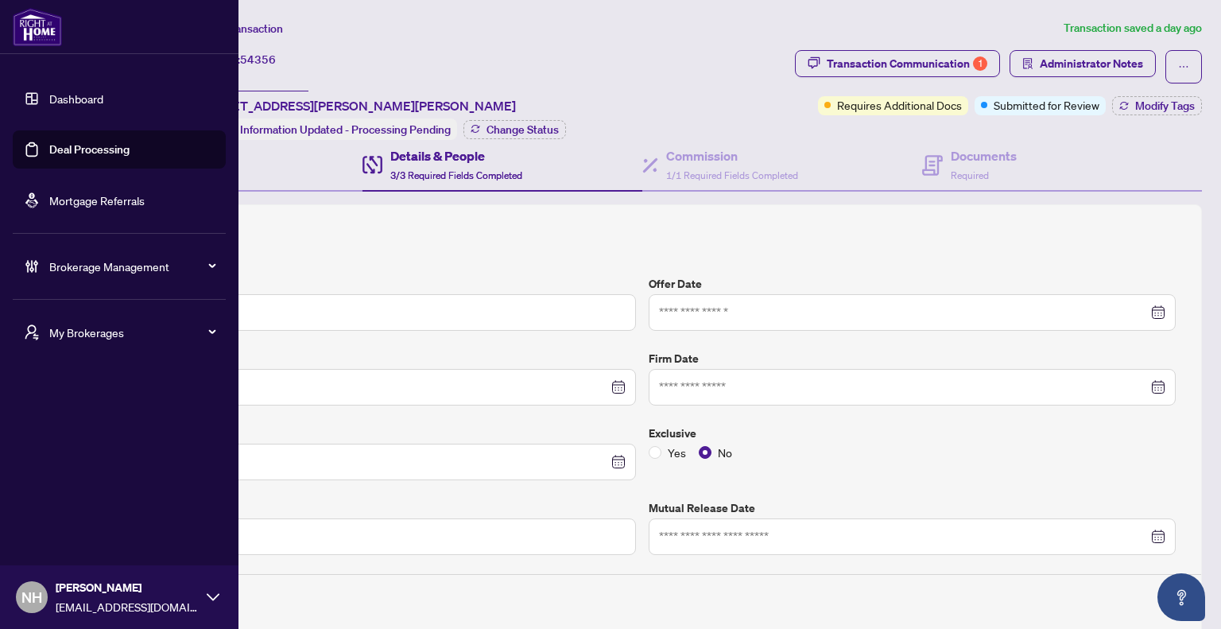
type input "**********"
